Goal: Manage account settings

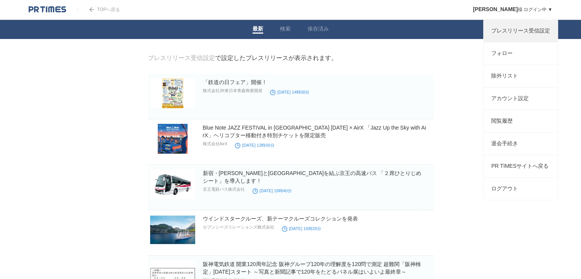
click at [547, 31] on link "プレスリリース受信設定" at bounding box center [520, 31] width 74 height 22
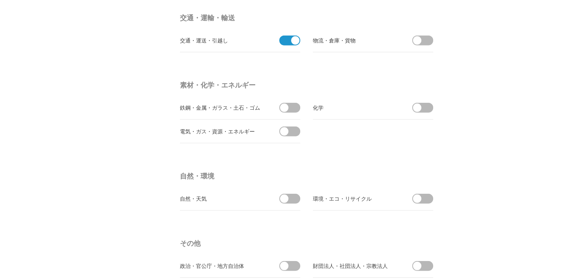
scroll to position [2164, 0]
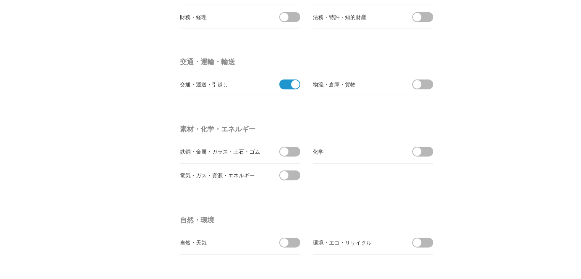
click at [288, 81] on span at bounding box center [287, 84] width 16 height 10
click at [0, 0] on input "checkbox" at bounding box center [0, 0] width 0 height 0
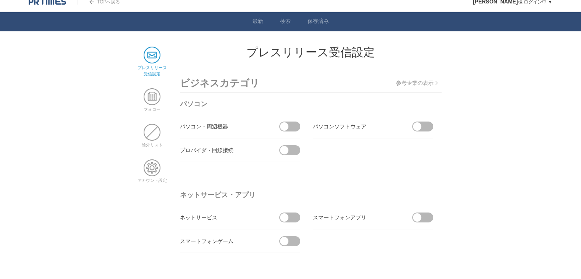
scroll to position [0, 0]
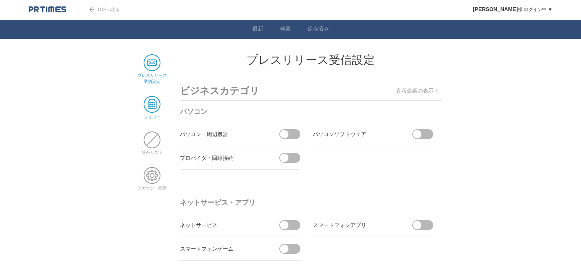
click at [152, 104] on span at bounding box center [152, 104] width 17 height 17
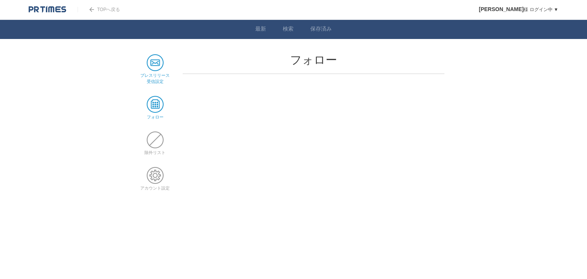
click at [154, 65] on span at bounding box center [155, 62] width 17 height 17
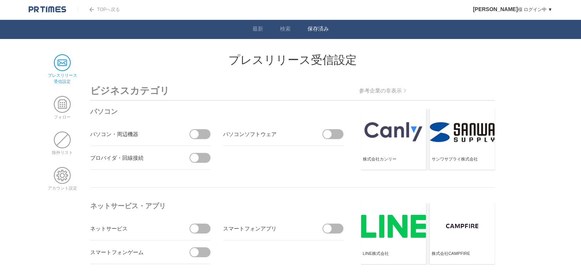
click at [317, 27] on link "保存済み" at bounding box center [317, 30] width 21 height 8
